Goal: Feedback & Contribution: Submit feedback/report problem

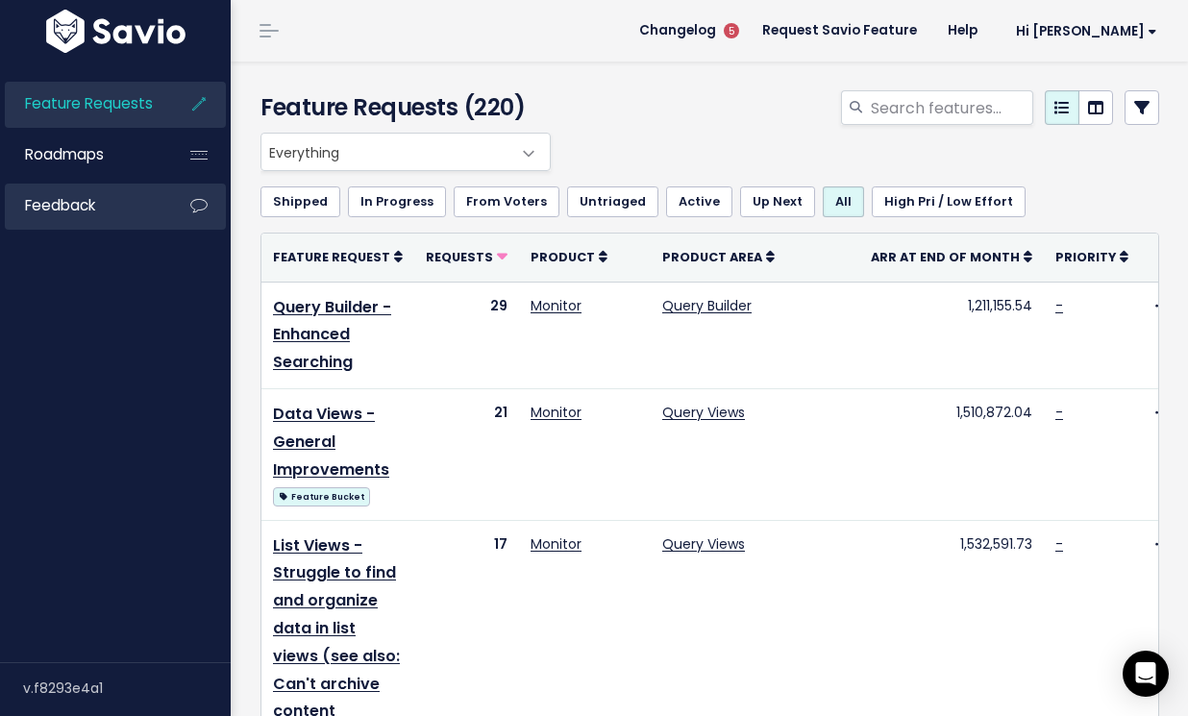
click at [115, 211] on link "Feedback" at bounding box center [82, 206] width 155 height 44
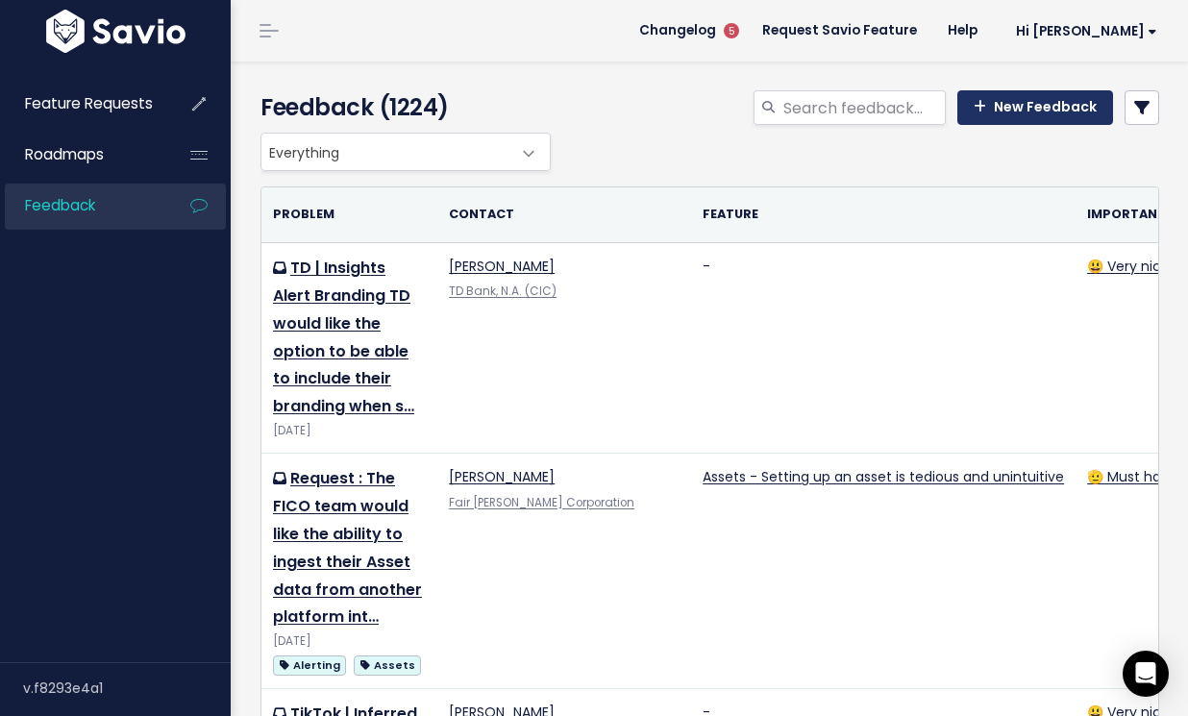
click at [1046, 102] on link "New Feedback" at bounding box center [1035, 107] width 156 height 35
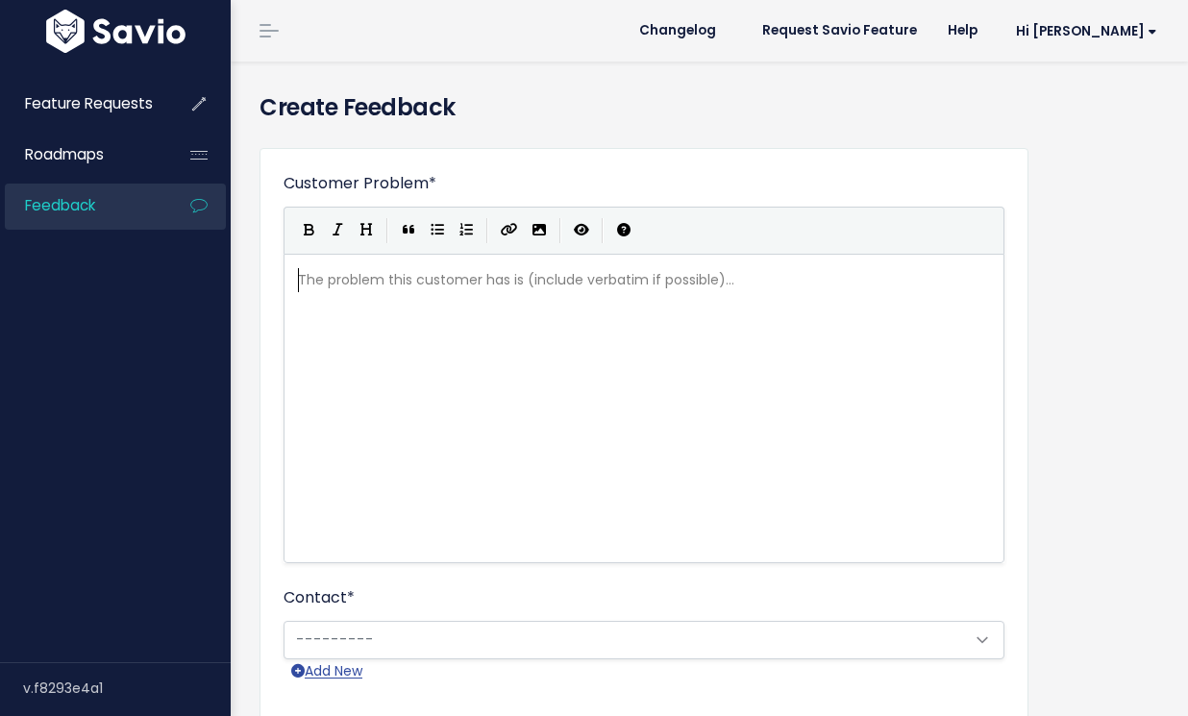
scroll to position [2, 0]
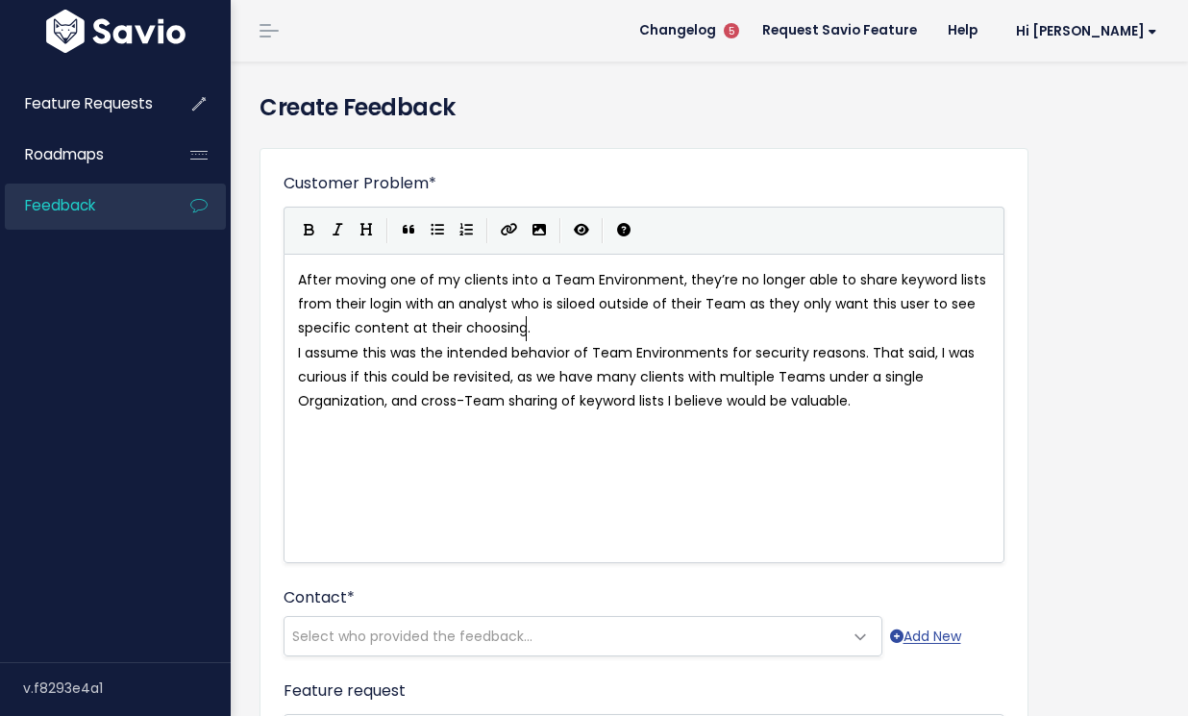
click at [556, 327] on pre "After moving one of my clients into a Team Environment, they’re no longer able …" at bounding box center [644, 304] width 700 height 73
click at [598, 337] on pre "After moving one of my clients into a Team Environment, they’re no longer able …" at bounding box center [644, 304] width 700 height 73
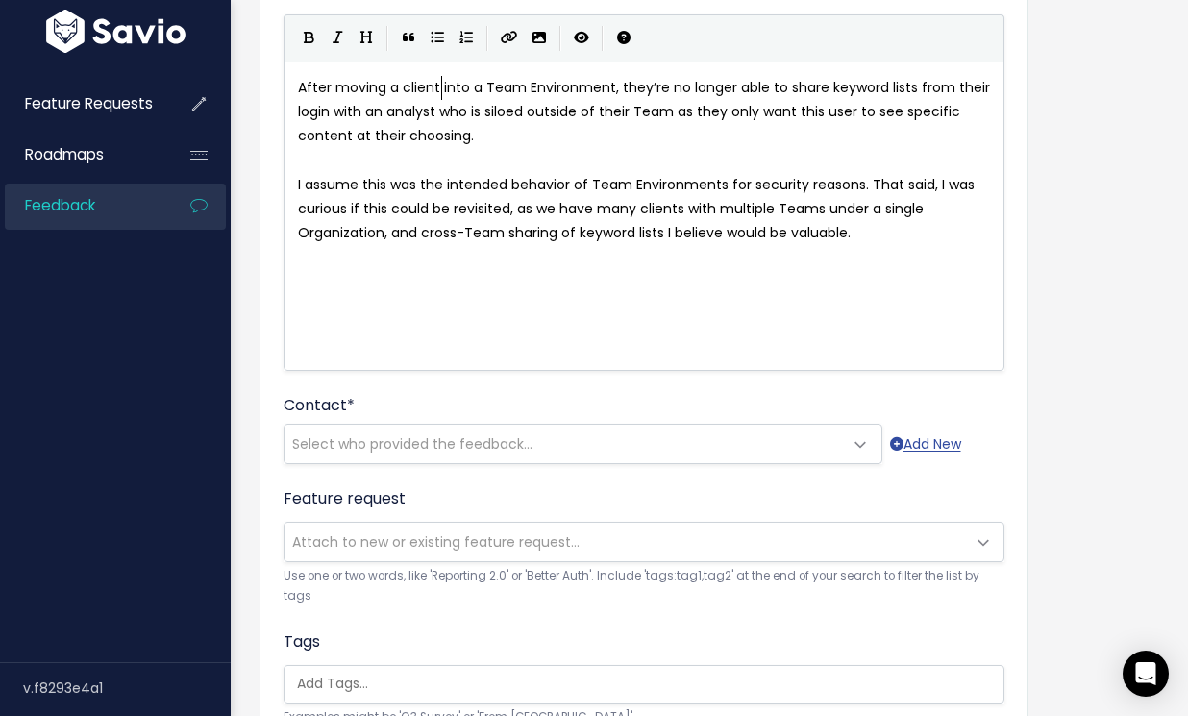
scroll to position [199, 0]
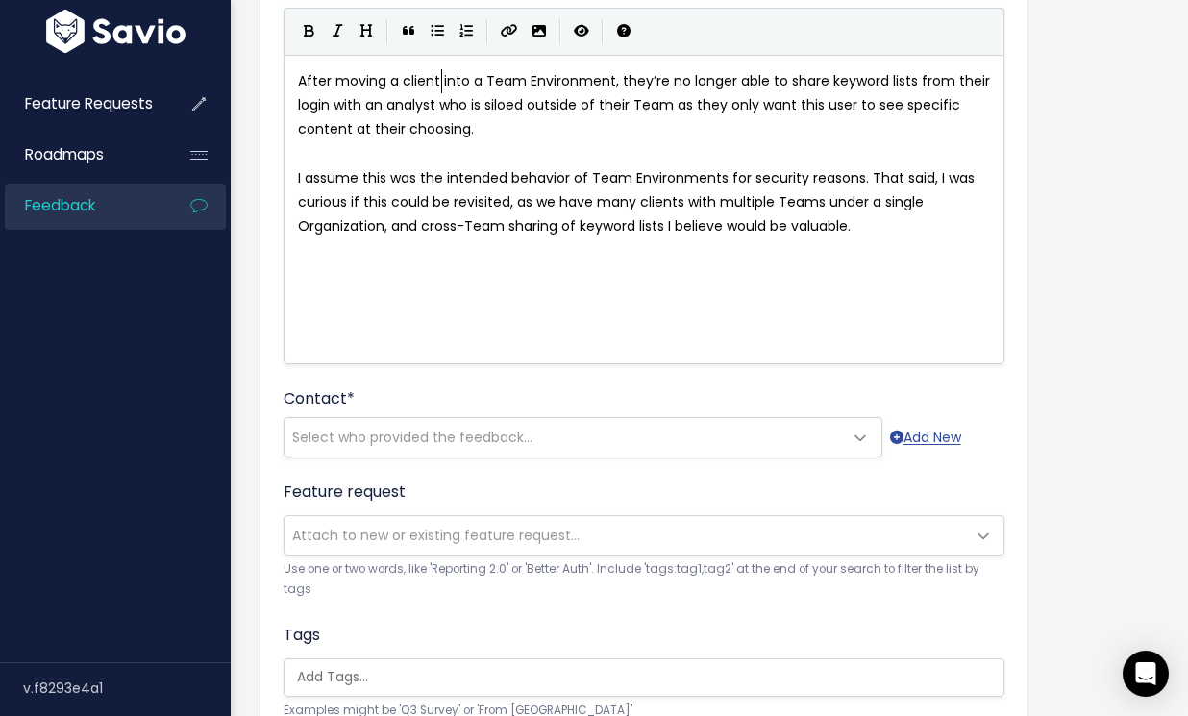
type textarea "a client"
click at [362, 455] on div "Who shared this feedback? You'll see them alongside the feature request. Requir…" at bounding box center [337, 440] width 192 height 60
click at [395, 435] on div "Who shared this feedback? You'll see them alongside the feature request. Requir…" at bounding box center [337, 440] width 192 height 60
click at [400, 435] on div "Who shared this feedback? You'll see them alongside the feature request. Requir…" at bounding box center [337, 440] width 192 height 60
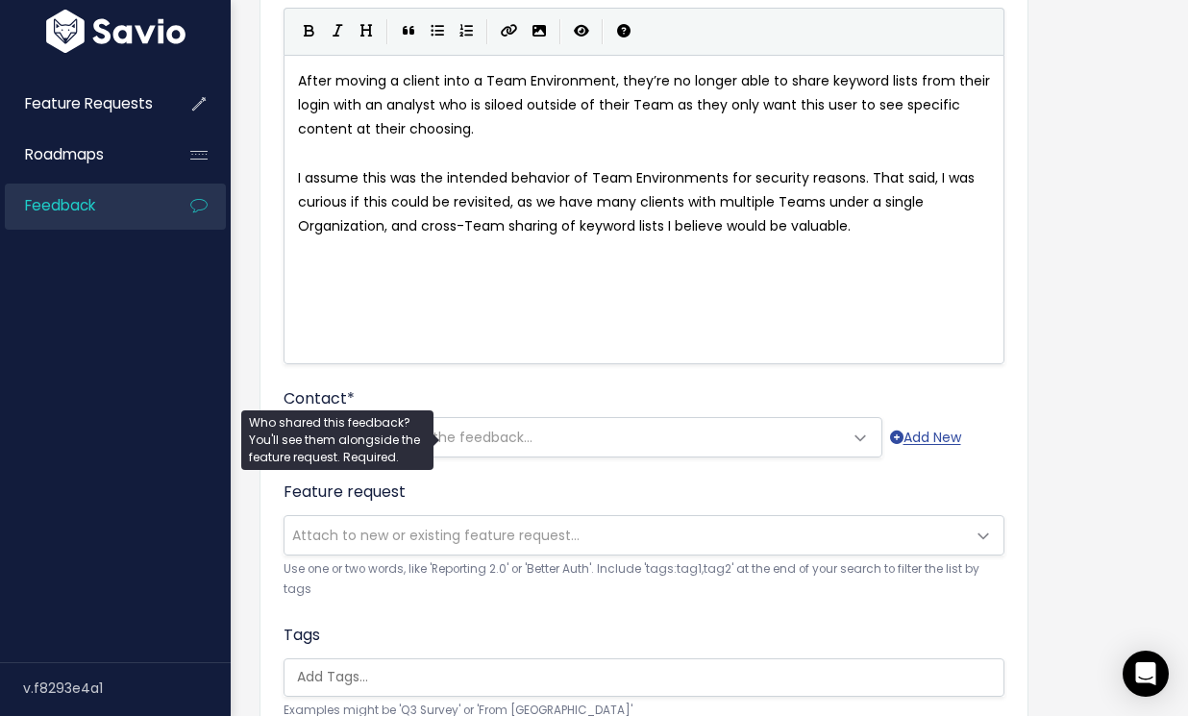
click at [842, 439] on span at bounding box center [861, 438] width 38 height 38
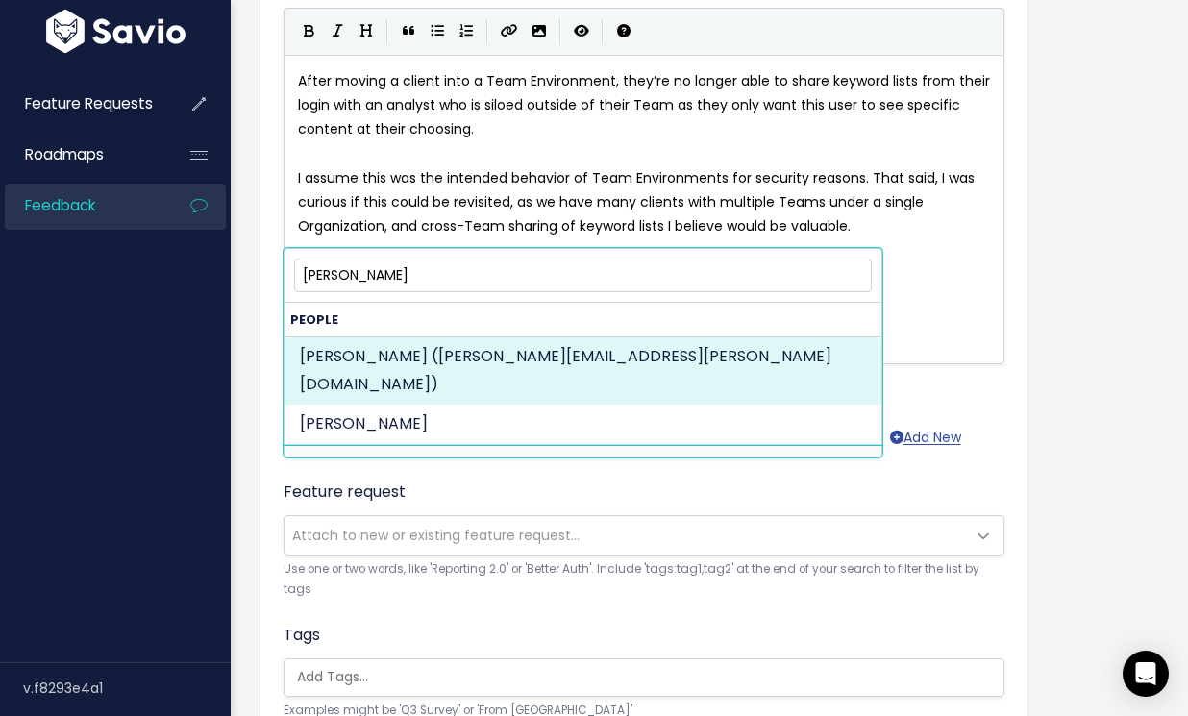
type input "[PERSON_NAME]"
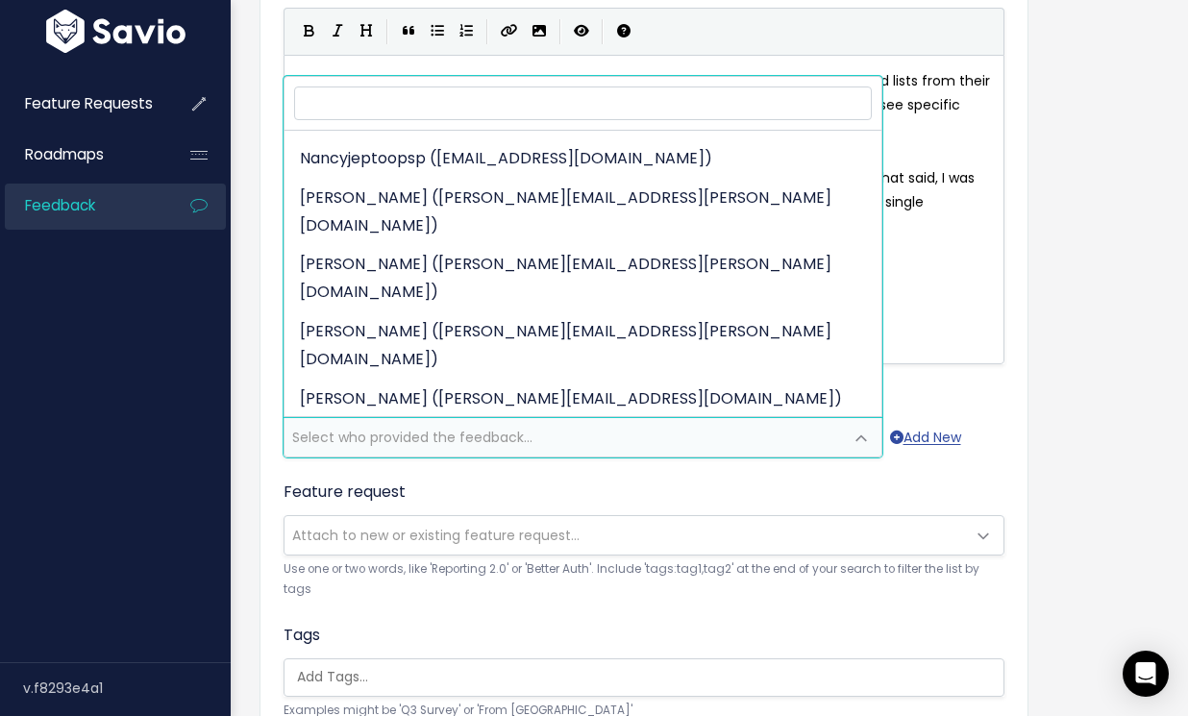
select select "82970816"
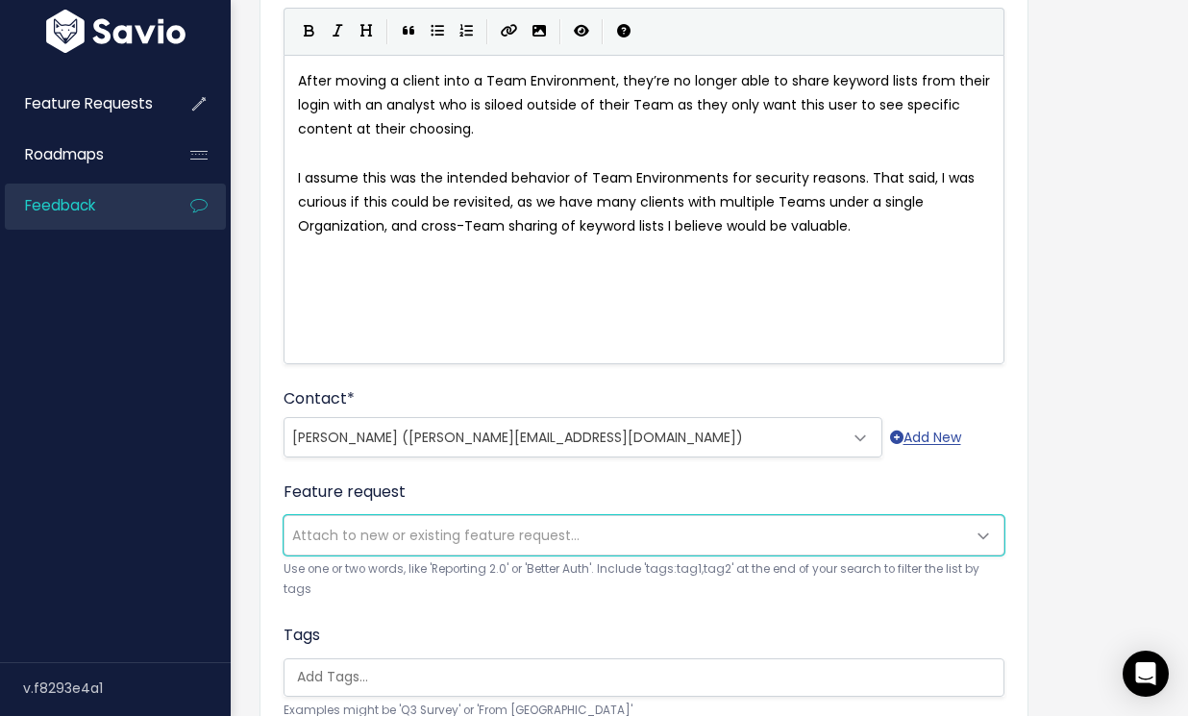
click at [372, 530] on span "Attach to new or existing feature request..." at bounding box center [435, 535] width 287 height 19
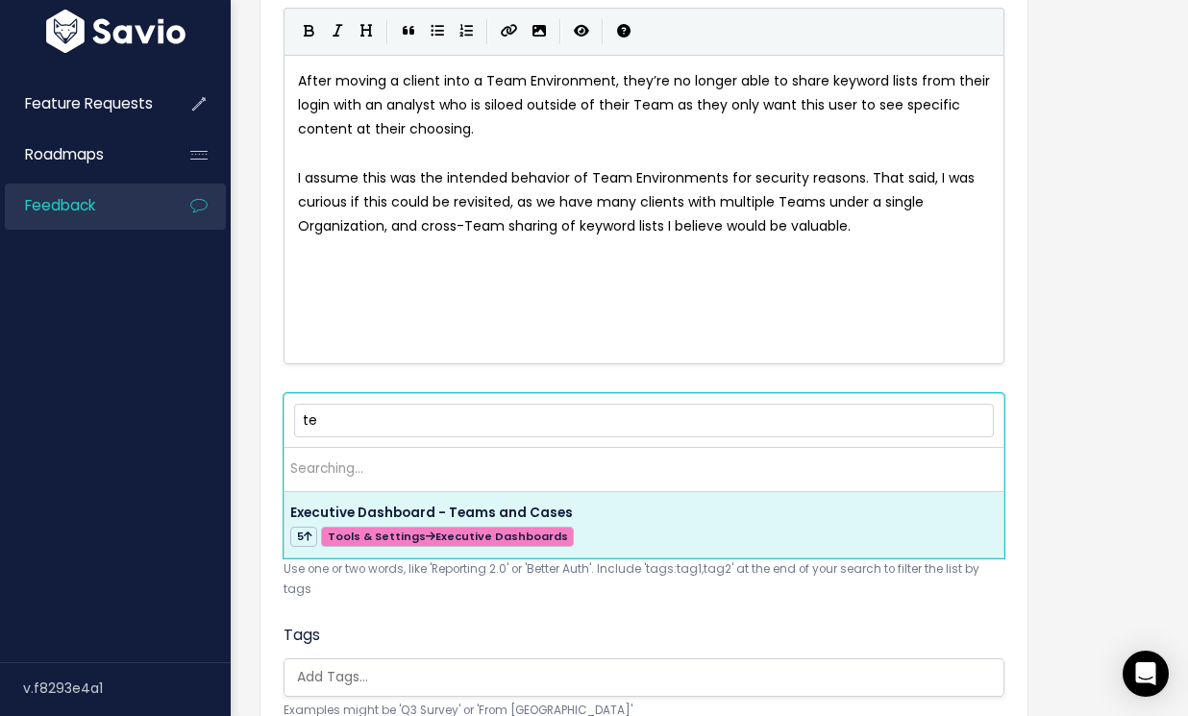
type input "t"
type input "s"
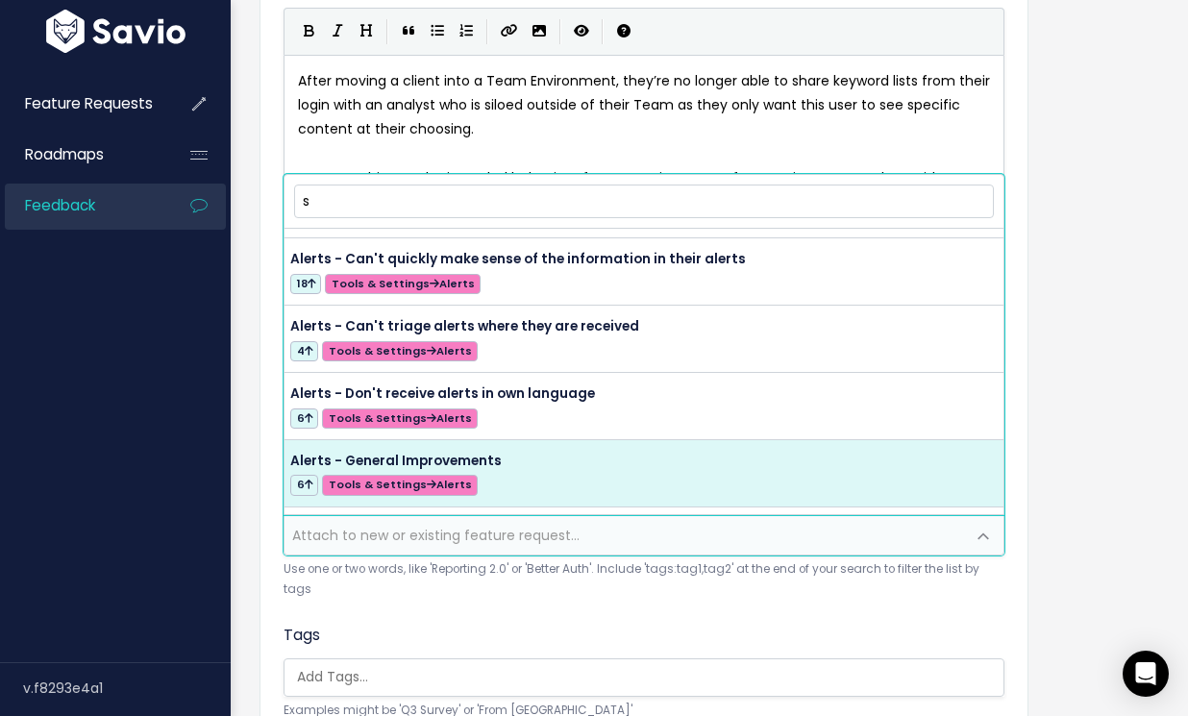
scroll to position [346, 0]
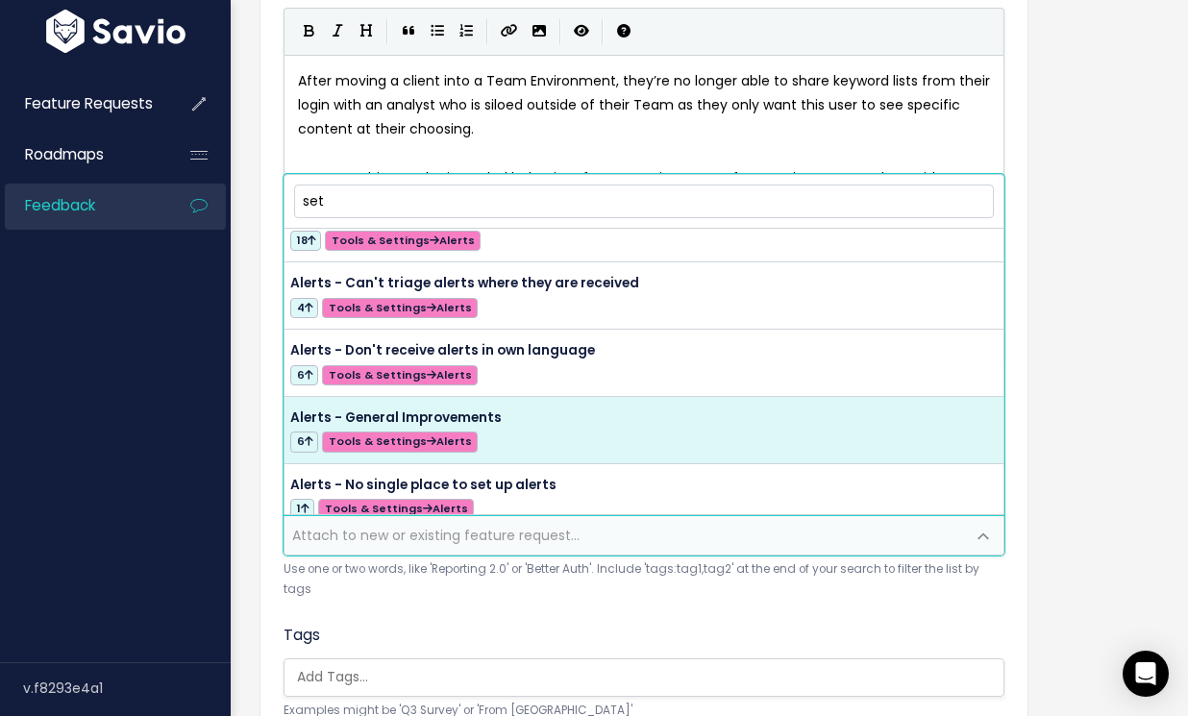
type input "sett"
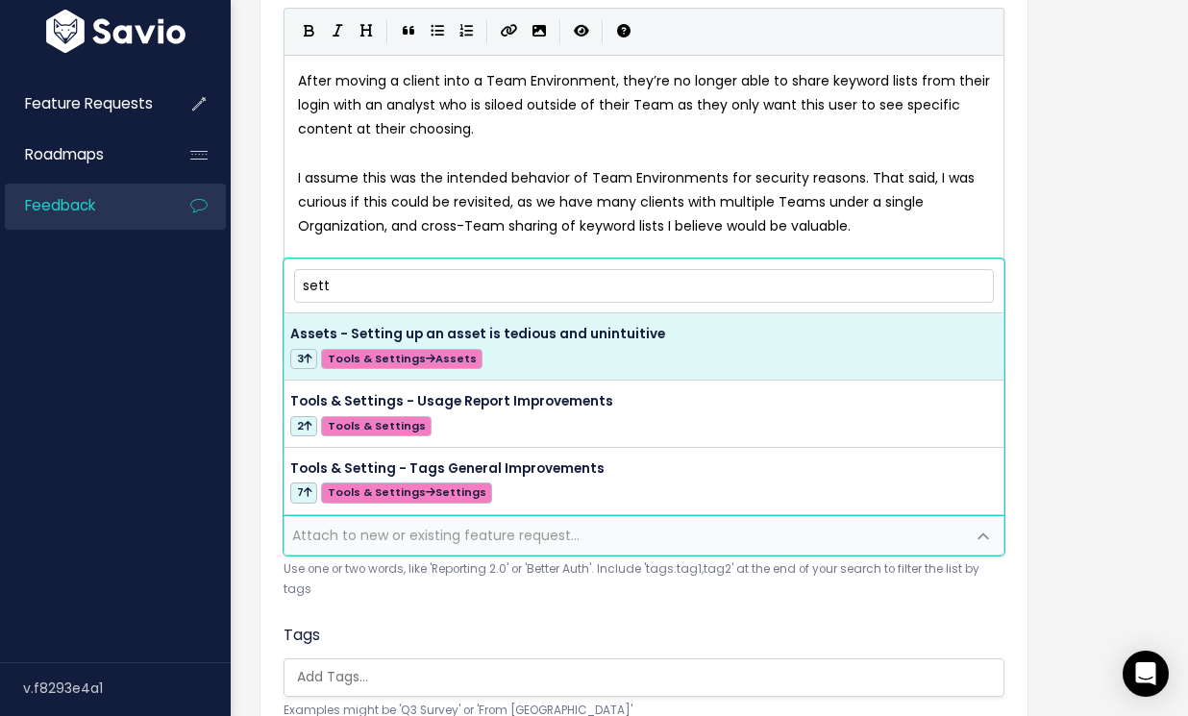
click at [419, 279] on input "sett" at bounding box center [644, 286] width 700 height 34
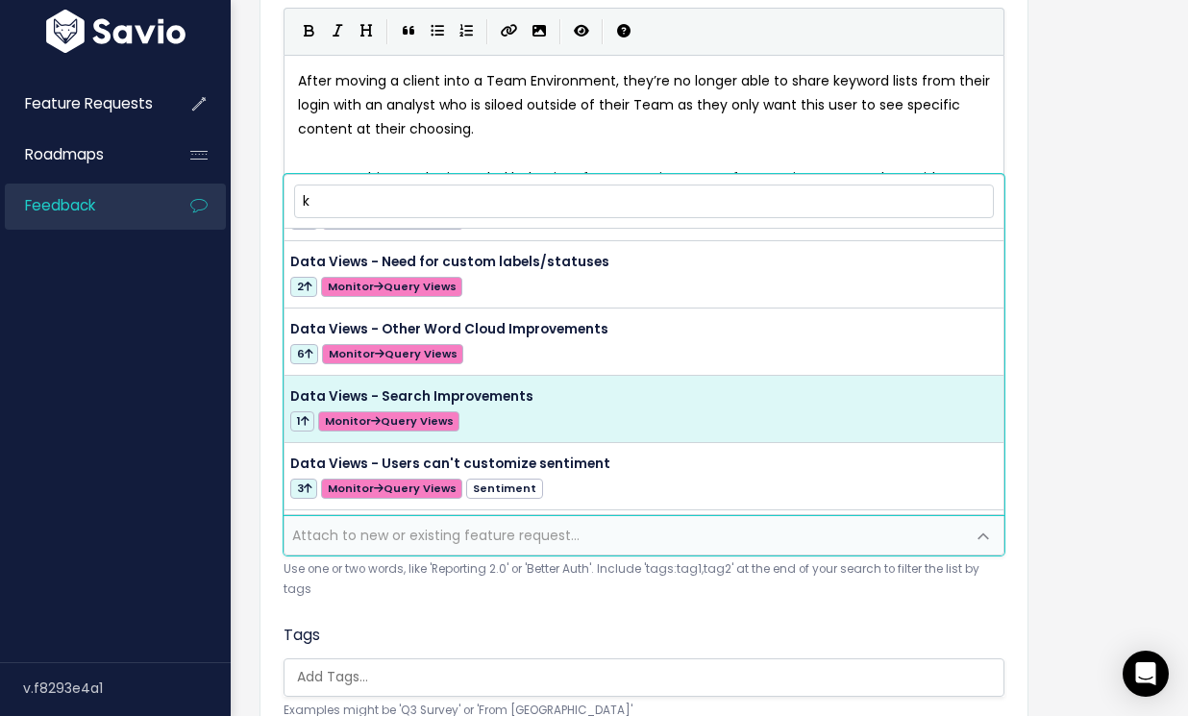
scroll to position [2719, 0]
type input "keyword"
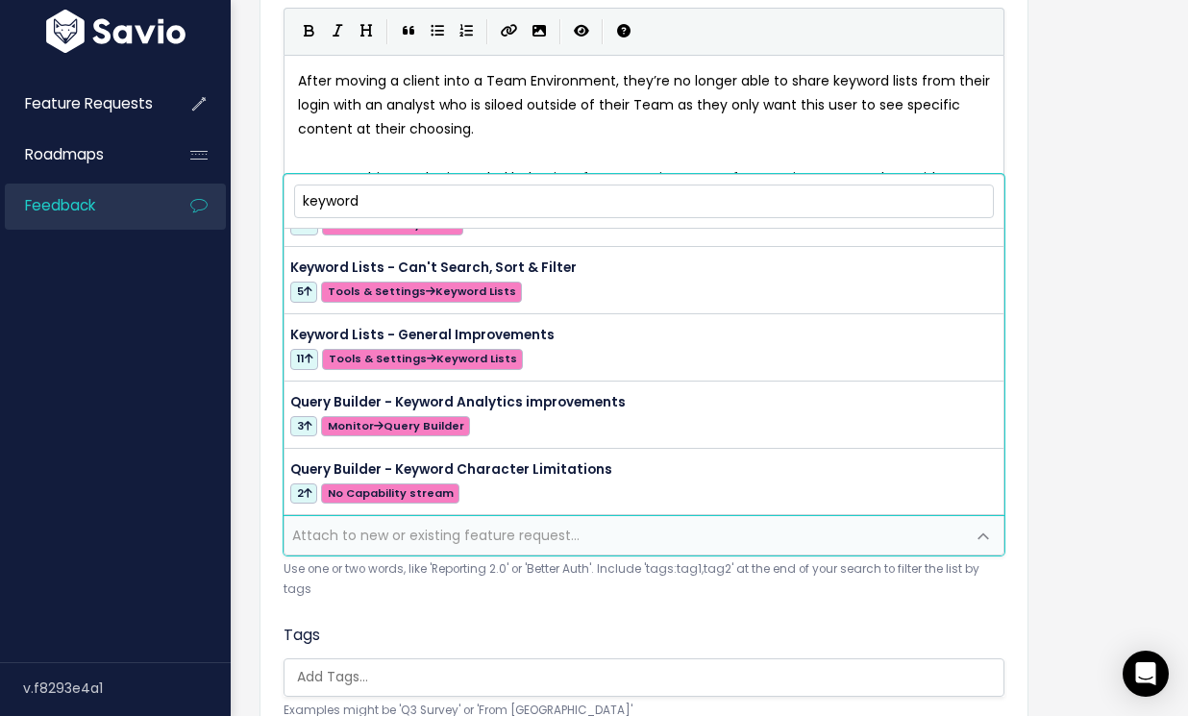
scroll to position [48, 0]
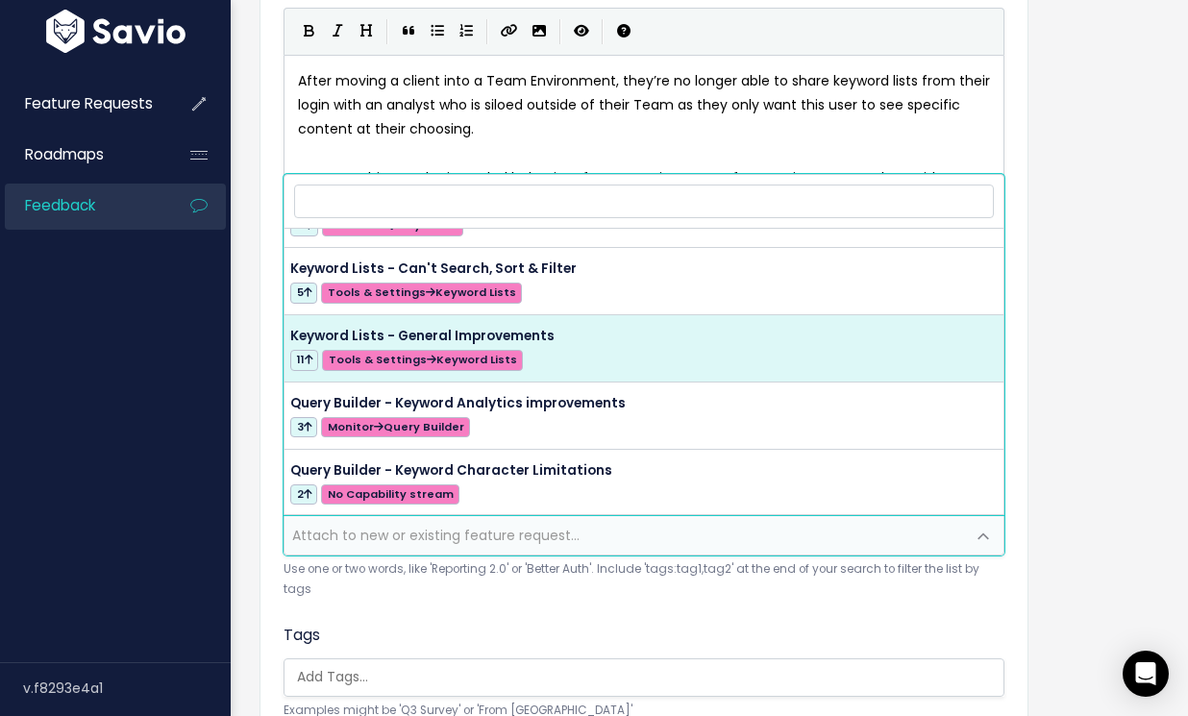
select select "56816"
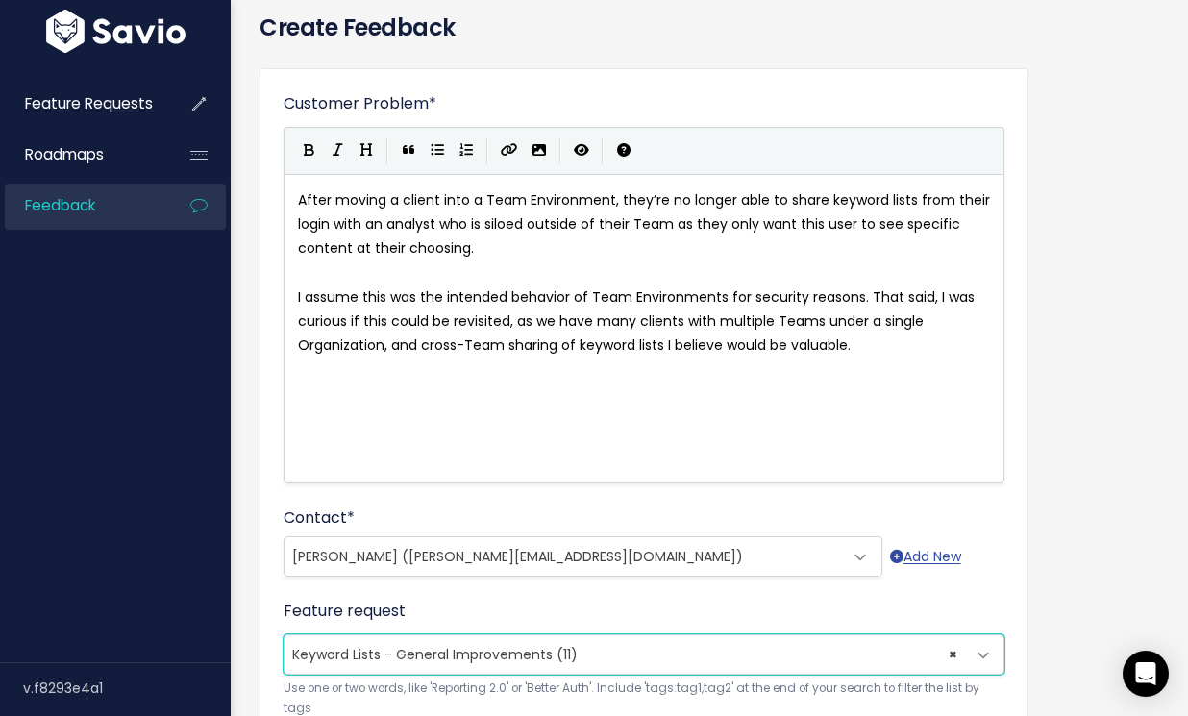
scroll to position [71, 0]
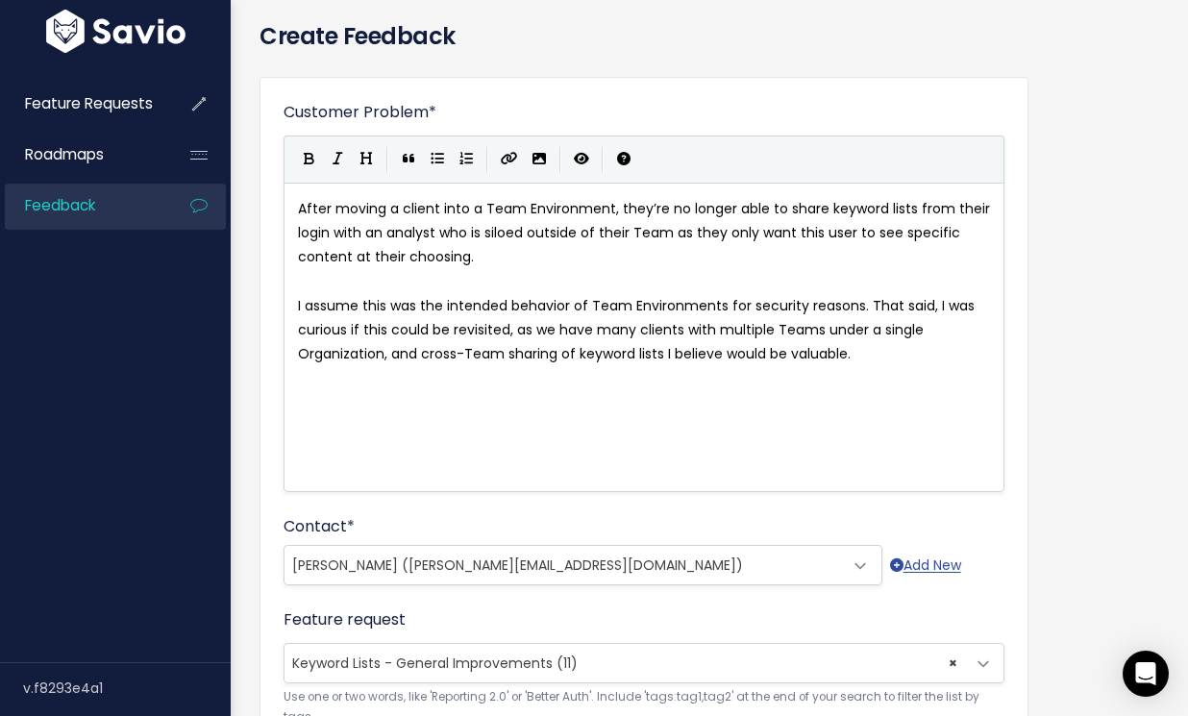
click at [857, 207] on span "After moving a client into a Team Environment, they’re no longer able to share …" at bounding box center [646, 232] width 696 height 67
type textarea "keyword"
type textarea "lists"
type textarea "keyword lists"
type textarea "eyword lists f"
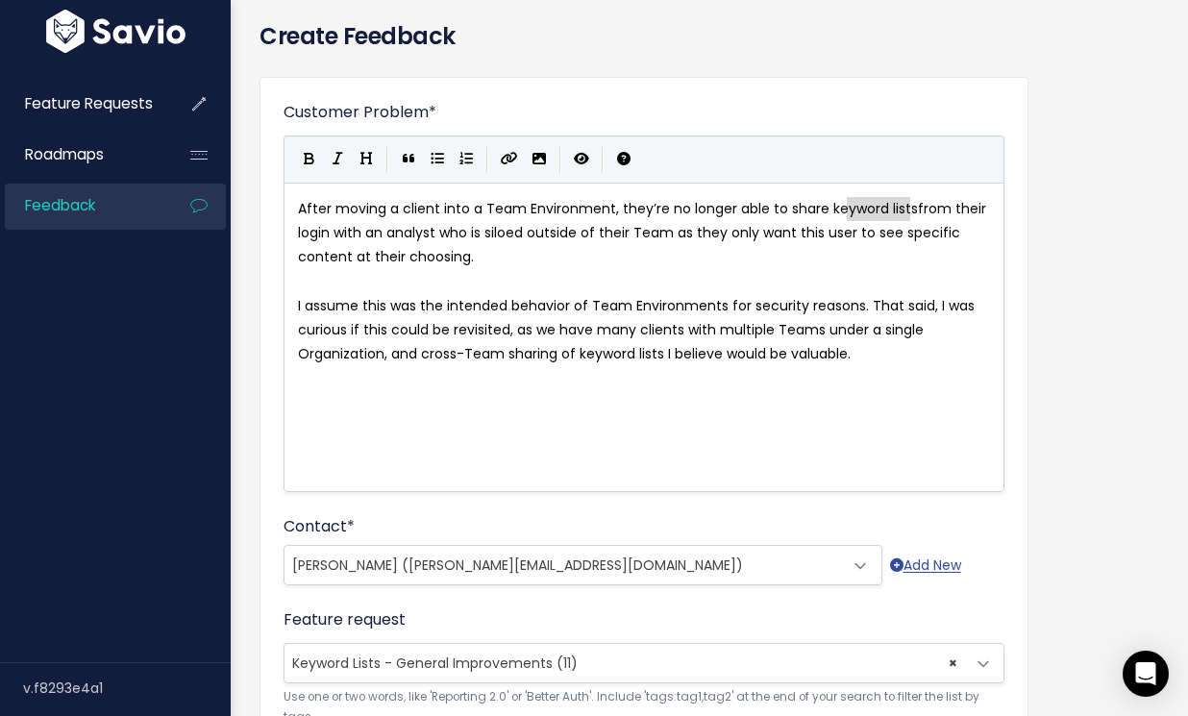
type textarea "keyword lists"
drag, startPoint x: 907, startPoint y: 203, endPoint x: 825, endPoint y: 205, distance: 81.7
paste textarea "yword lists f"
type textarea "yword lists f"
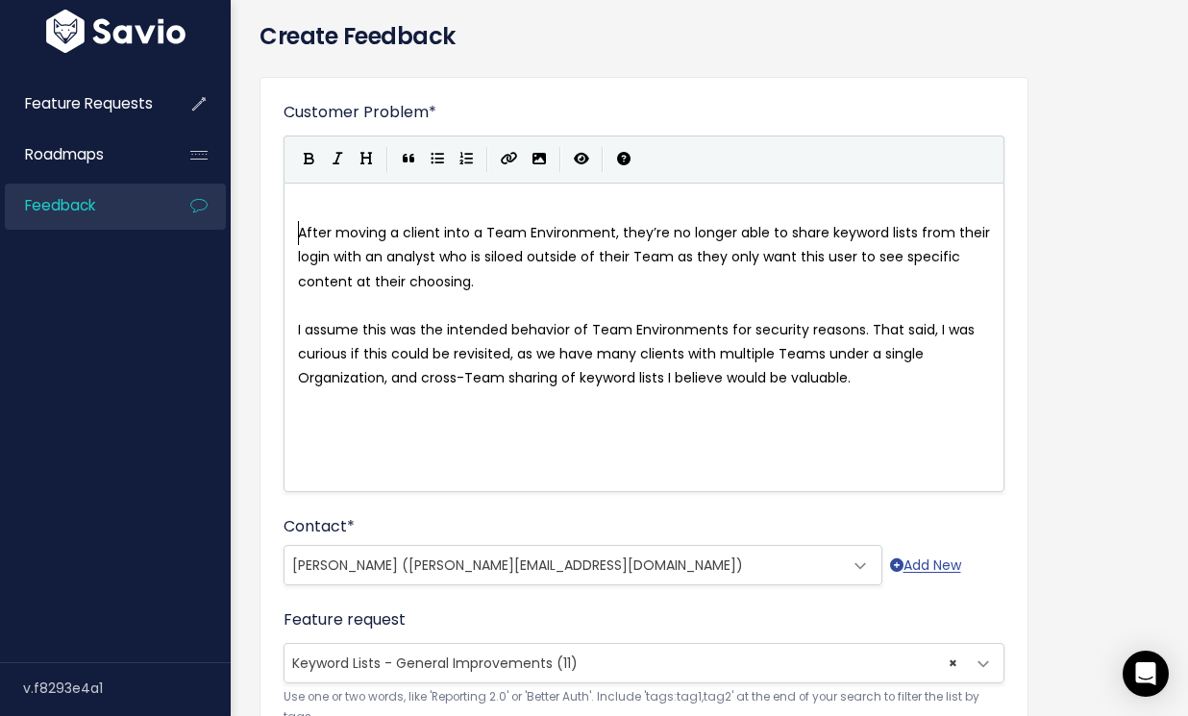
scroll to position [7, 1]
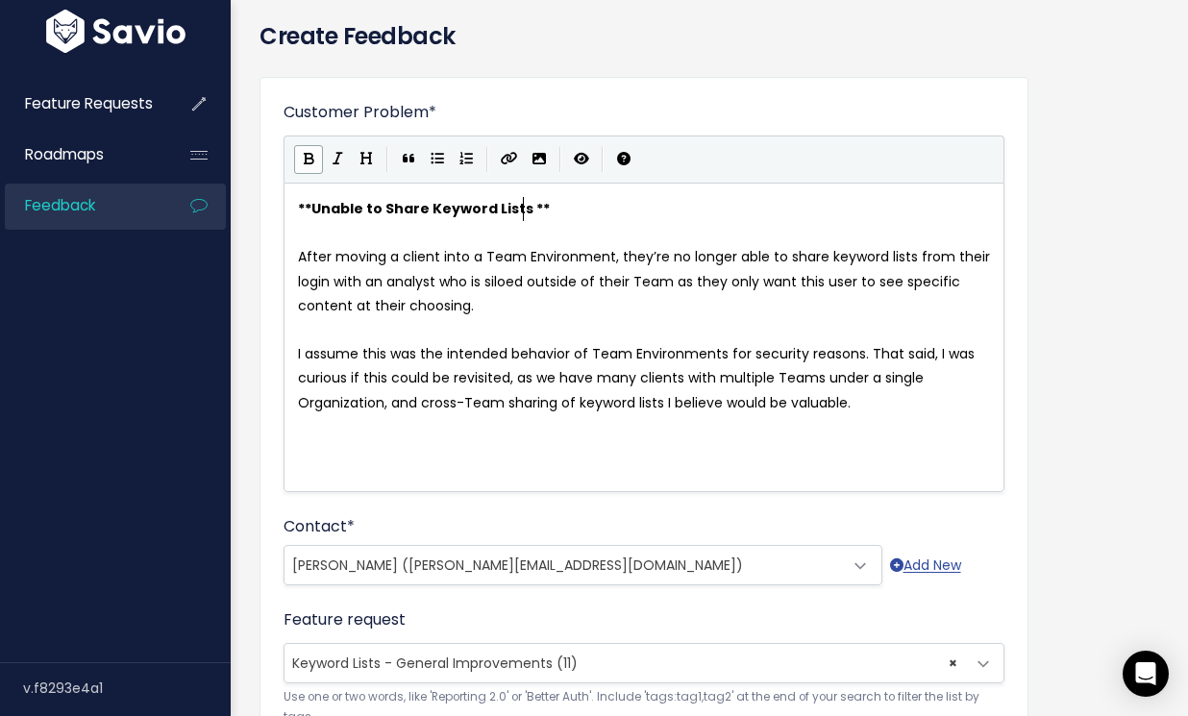
type textarea "Unable to Share Keyword Lists wi"
type textarea "within Out"
type textarea "rganzaito"
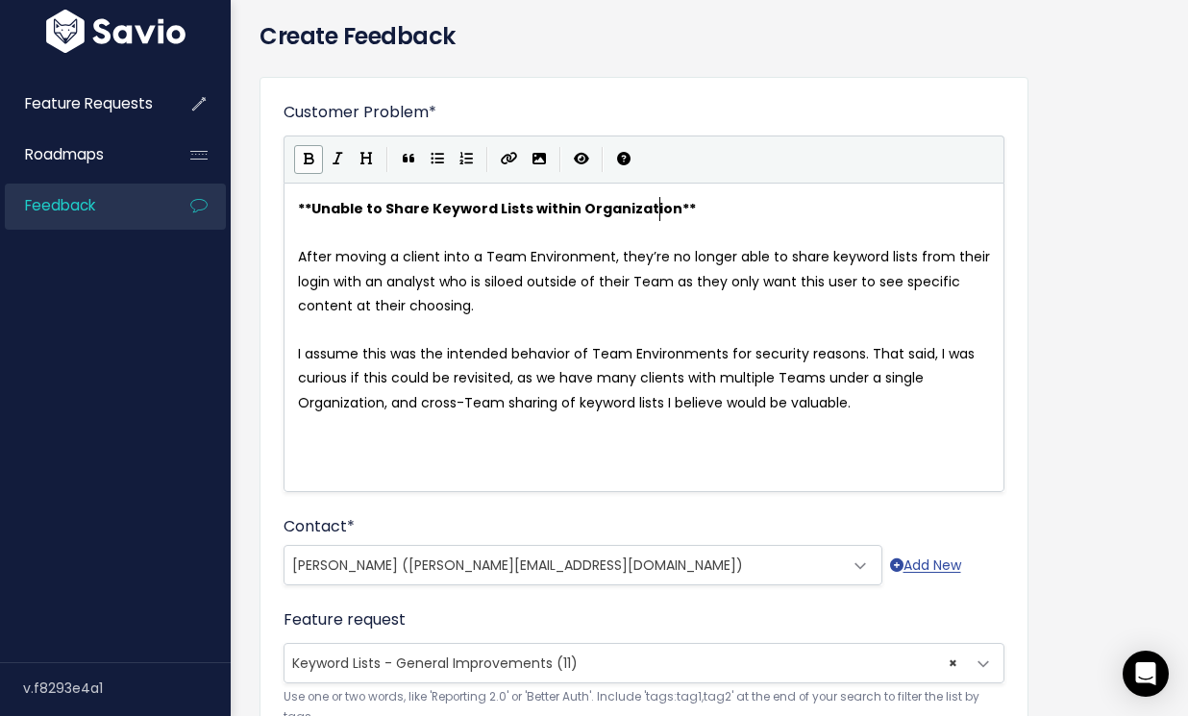
type textarea "ization"
type textarea "("
type textarea "s outside of Team in same Org"
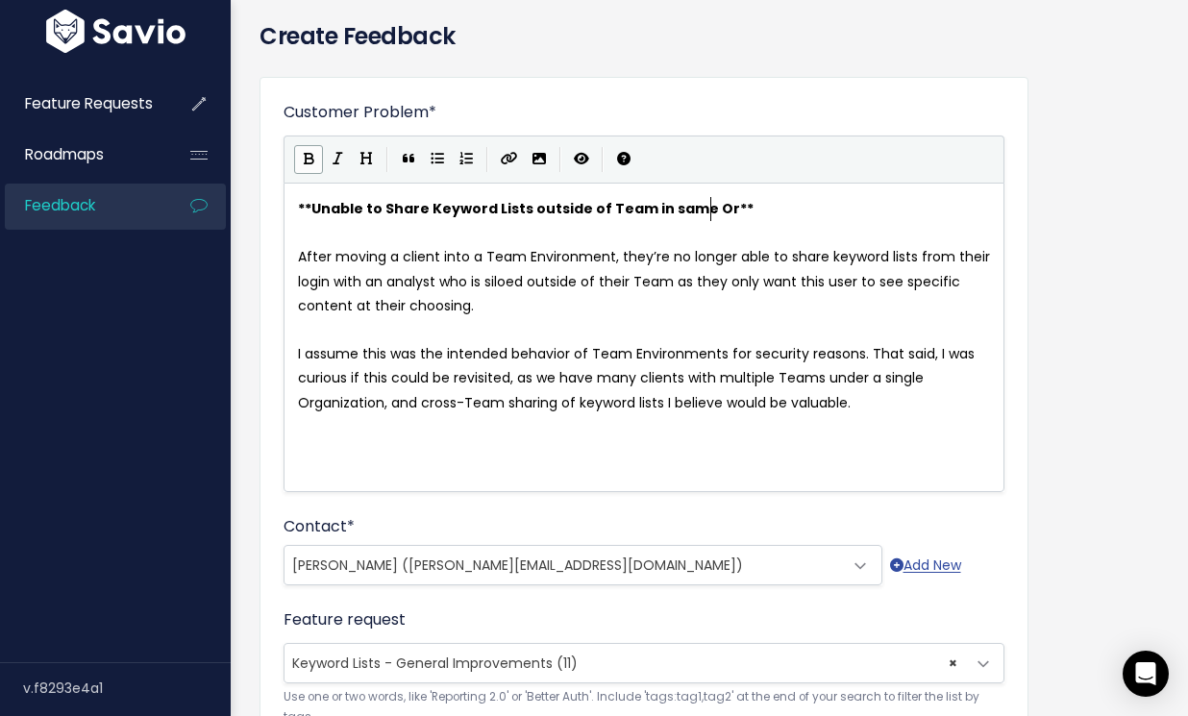
scroll to position [7, 204]
click at [653, 208] on span "Unable to Share Keyword Lists outside of Team in same Org" at bounding box center [530, 208] width 438 height 19
type textarea "h"
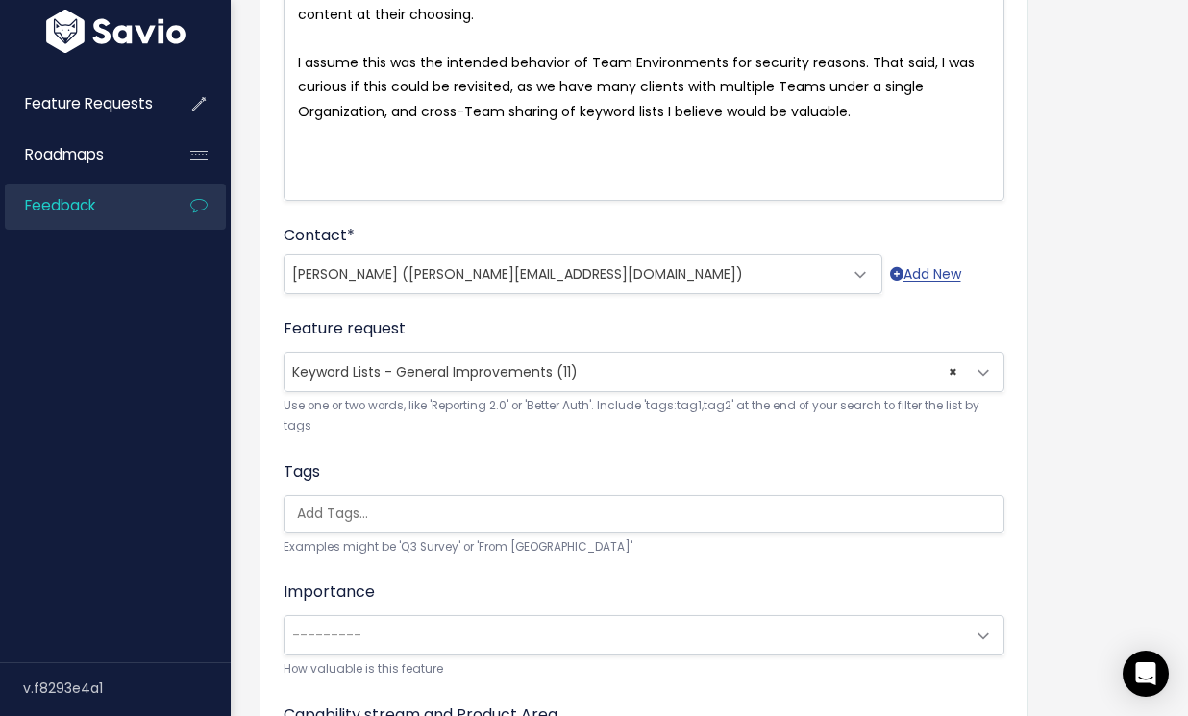
scroll to position [386, 0]
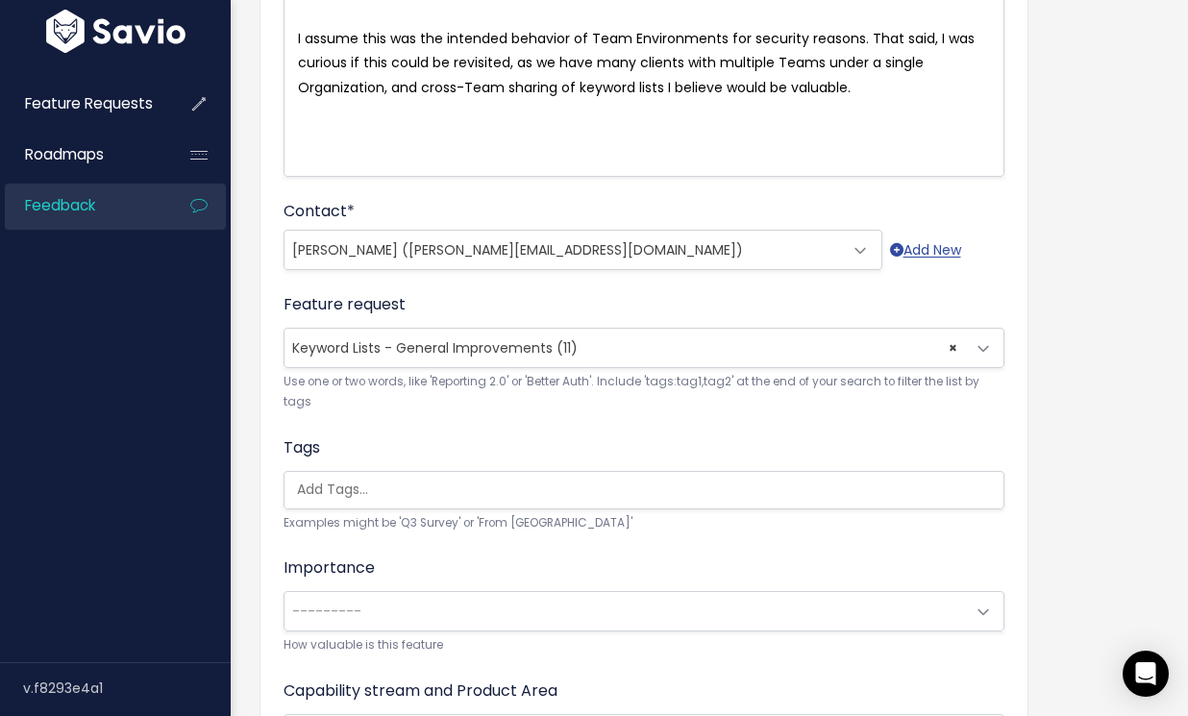
type textarea "the"
click at [361, 493] on input "search" at bounding box center [648, 490] width 719 height 20
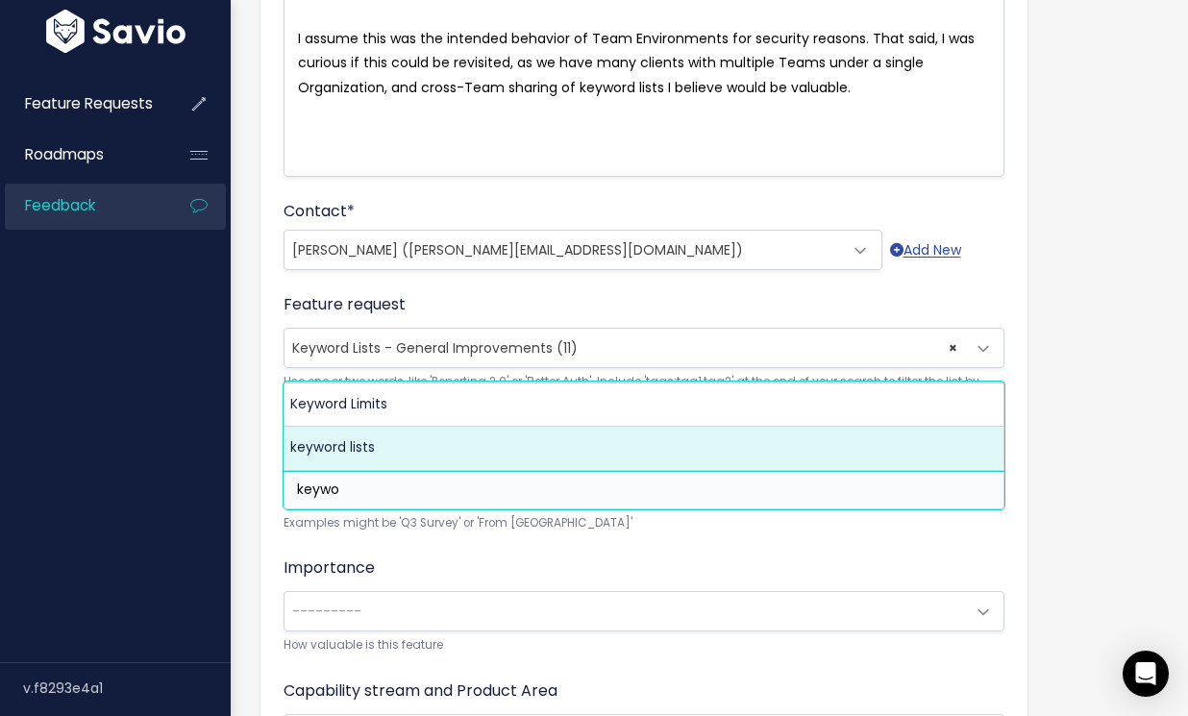
type input "keywo"
select select "13583"
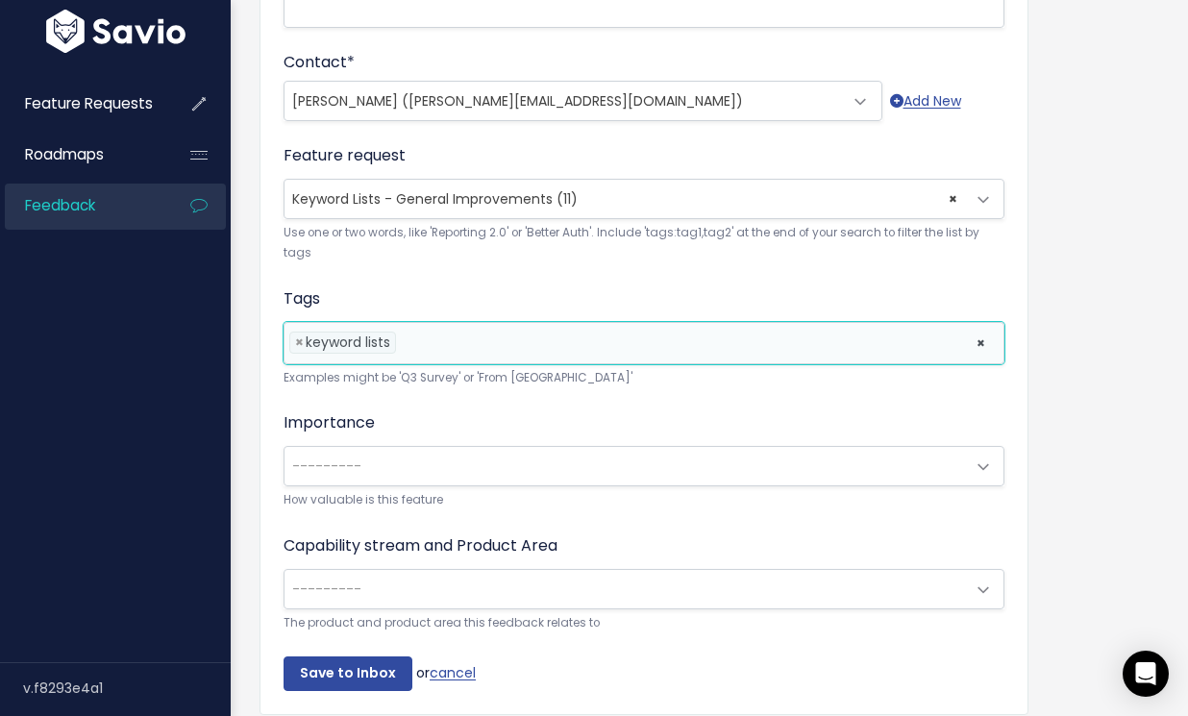
scroll to position [608, 0]
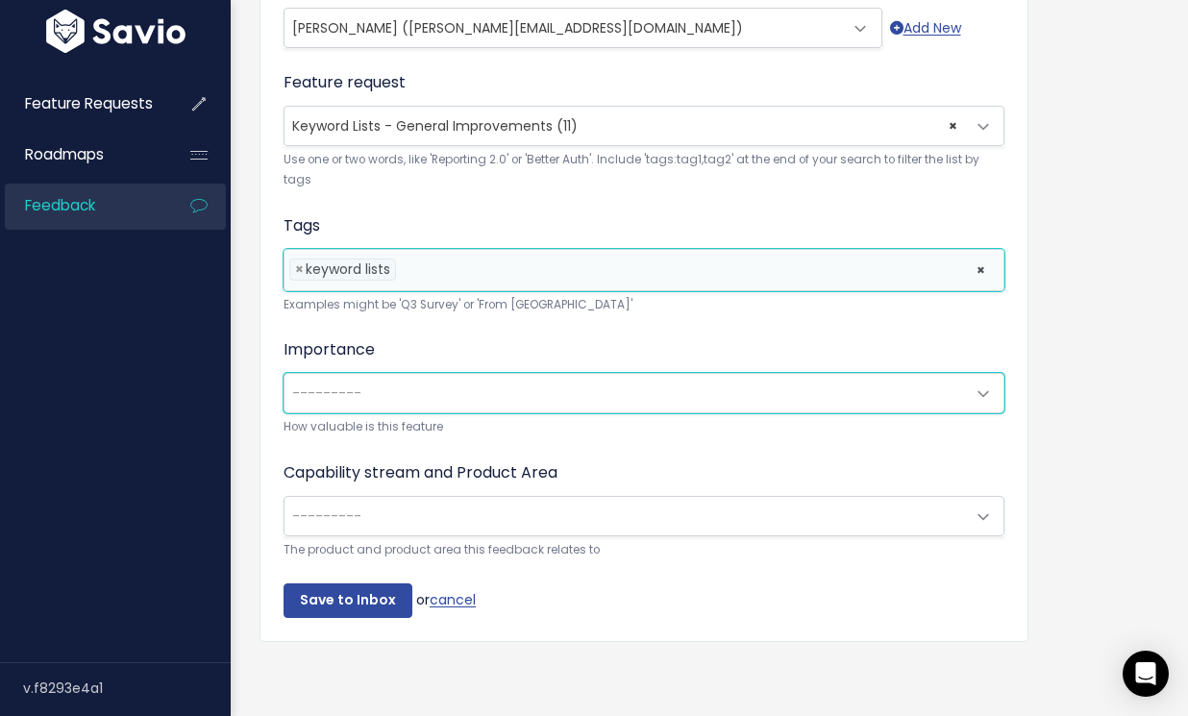
click at [366, 379] on span "---------" at bounding box center [624, 393] width 680 height 38
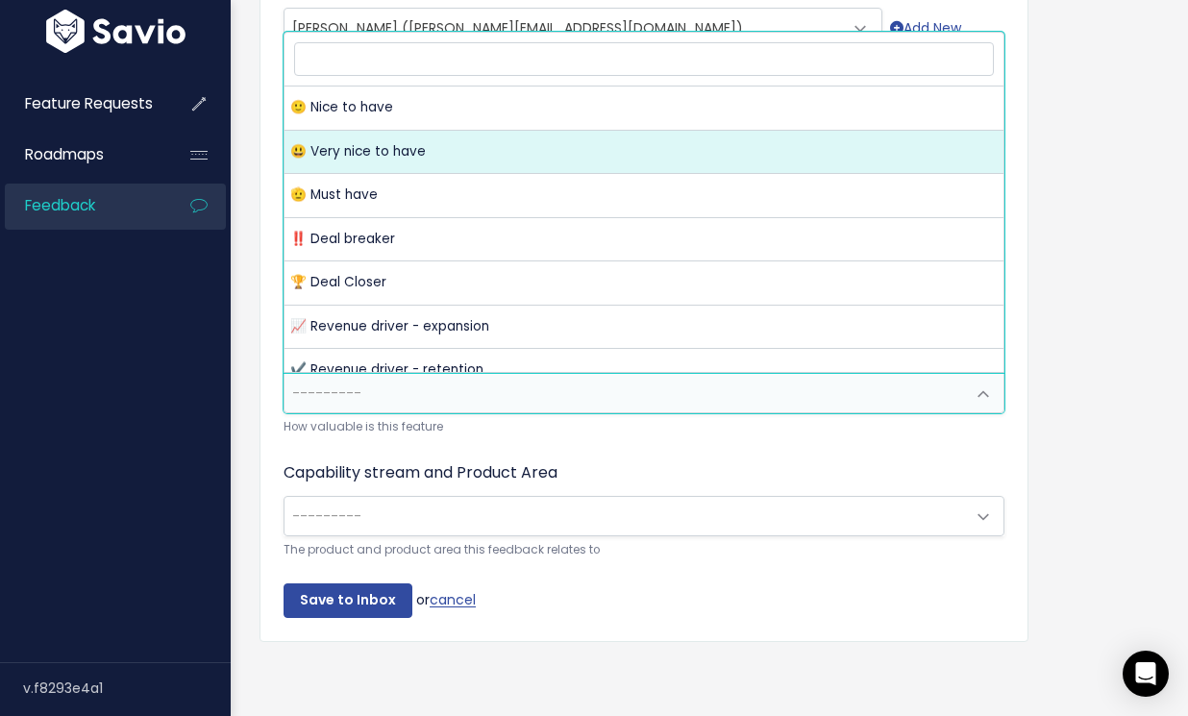
select select "VERY_NICE_TO_HAVE"
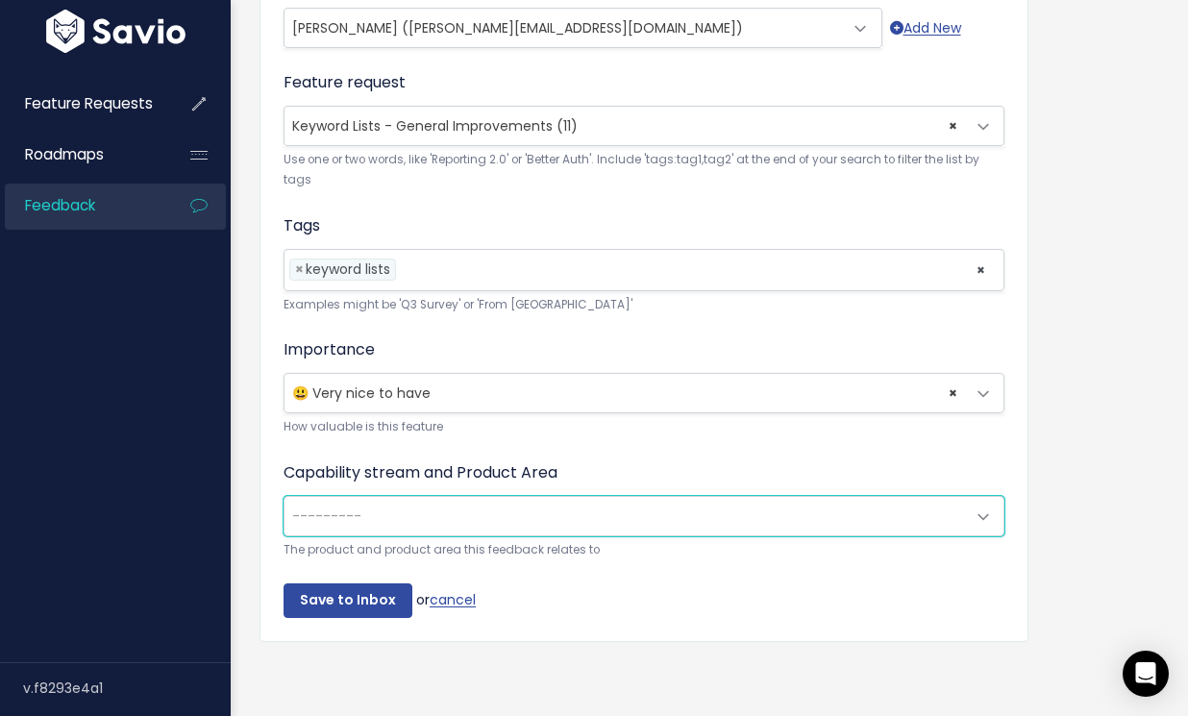
click at [397, 497] on span "---------" at bounding box center [624, 516] width 680 height 38
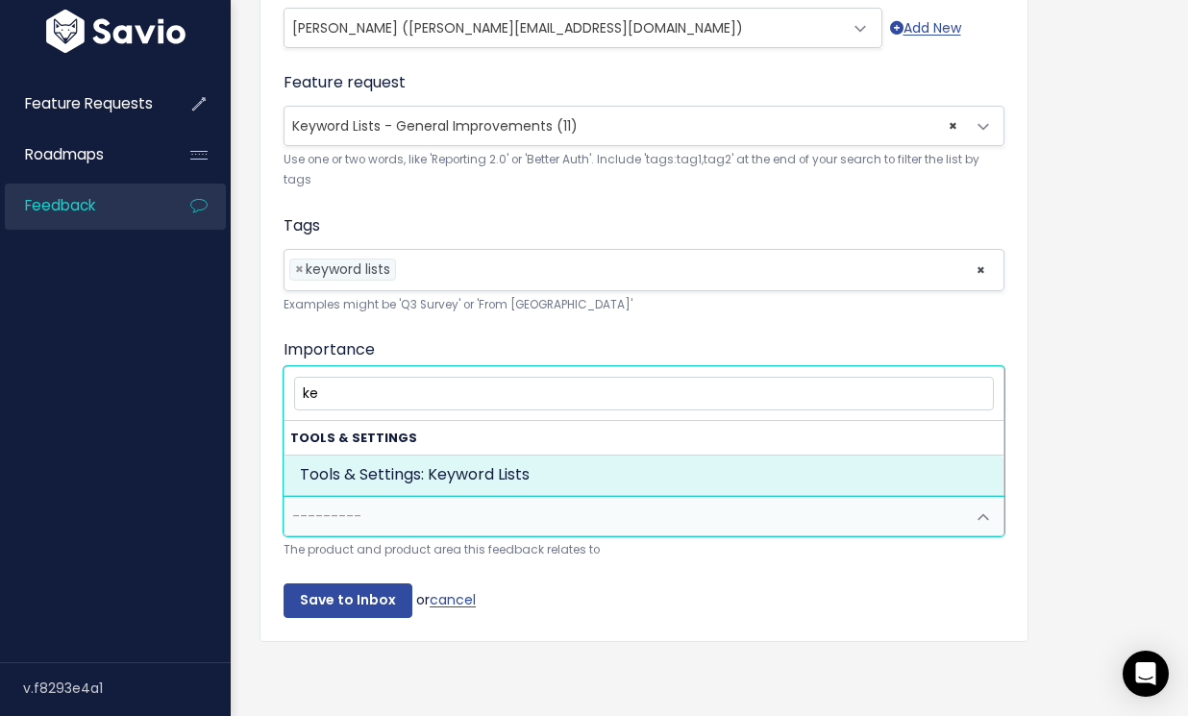
type input "key"
select select "TOOLS_SETTINGS:KEYWORD_LISTS"
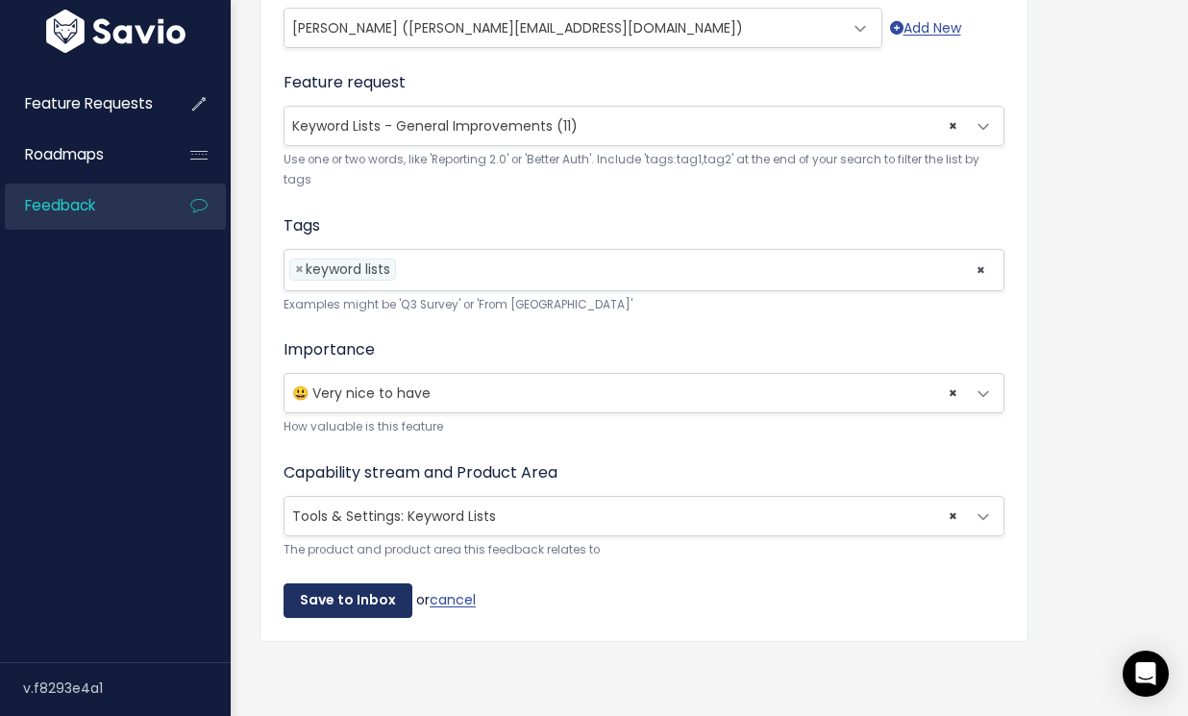
click at [338, 601] on input "Save to Inbox" at bounding box center [347, 600] width 129 height 35
